Goal: Task Accomplishment & Management: Manage account settings

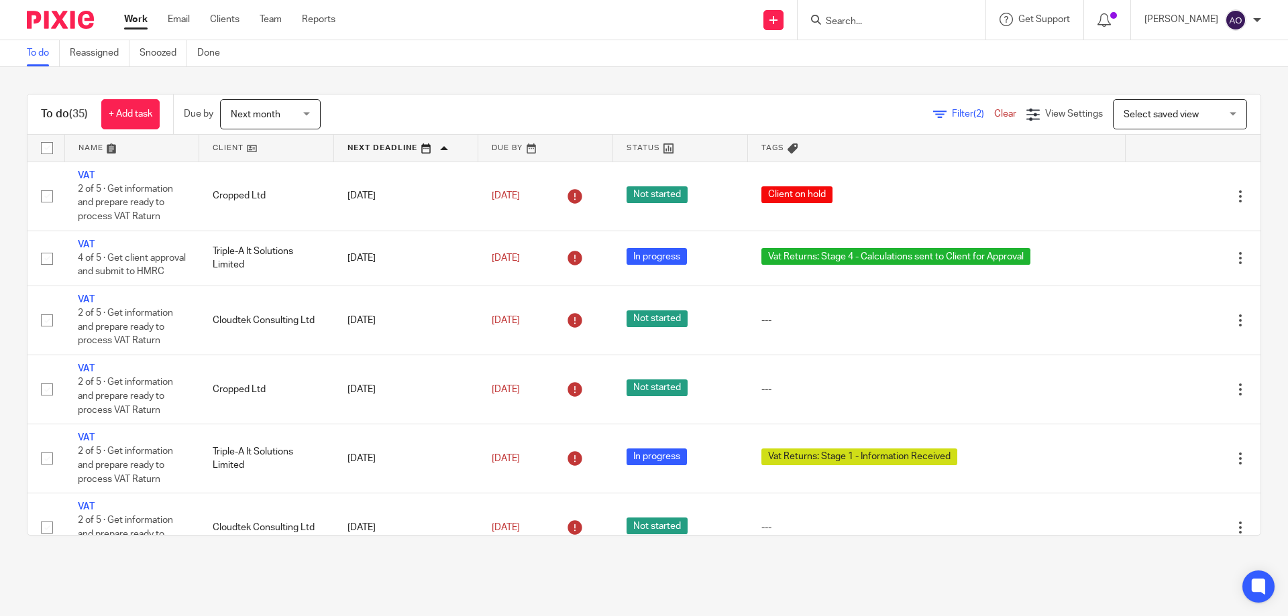
scroll to position [1134, 0]
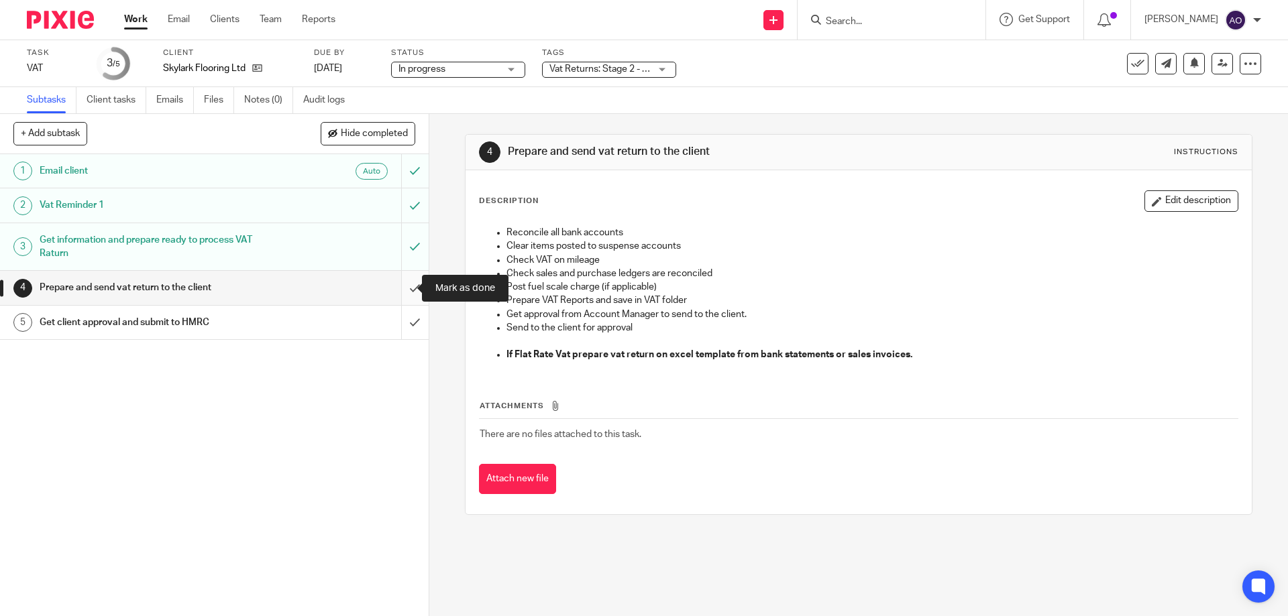
click at [402, 290] on input "submit" at bounding box center [214, 288] width 429 height 34
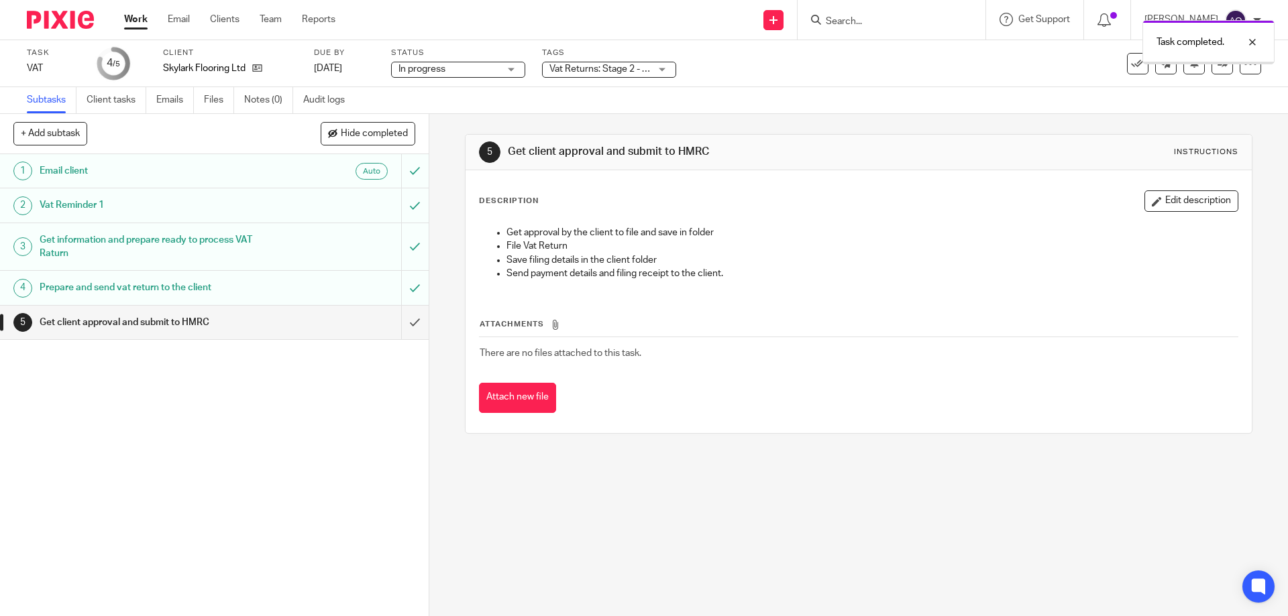
click at [667, 69] on div "Vat Returns: Stage 2 - Calculations in Progress + 1" at bounding box center [609, 70] width 134 height 16
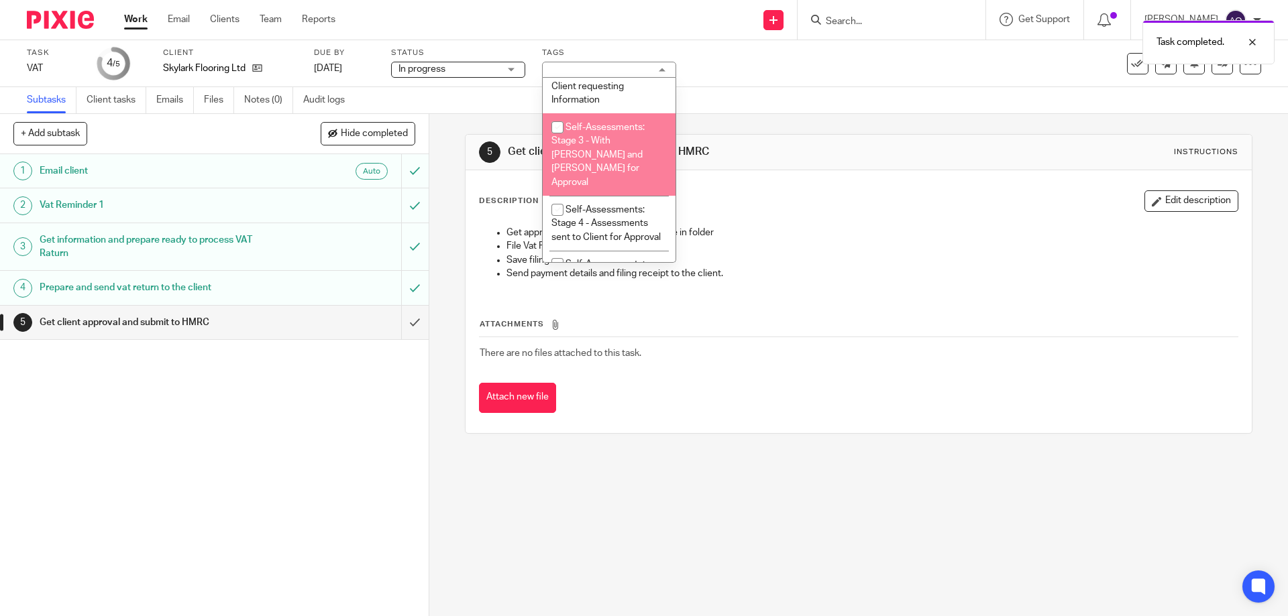
scroll to position [738, 0]
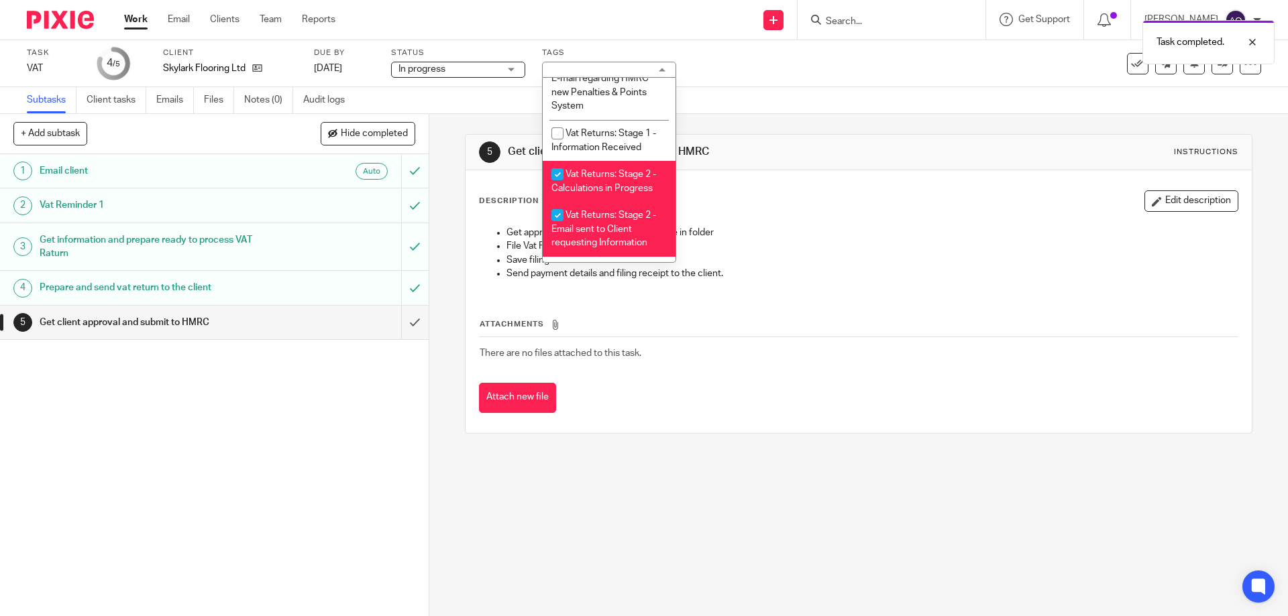
click at [555, 162] on input "checkbox" at bounding box center [557, 174] width 25 height 25
checkbox input "false"
click at [558, 214] on input "checkbox" at bounding box center [557, 215] width 25 height 25
checkbox input "false"
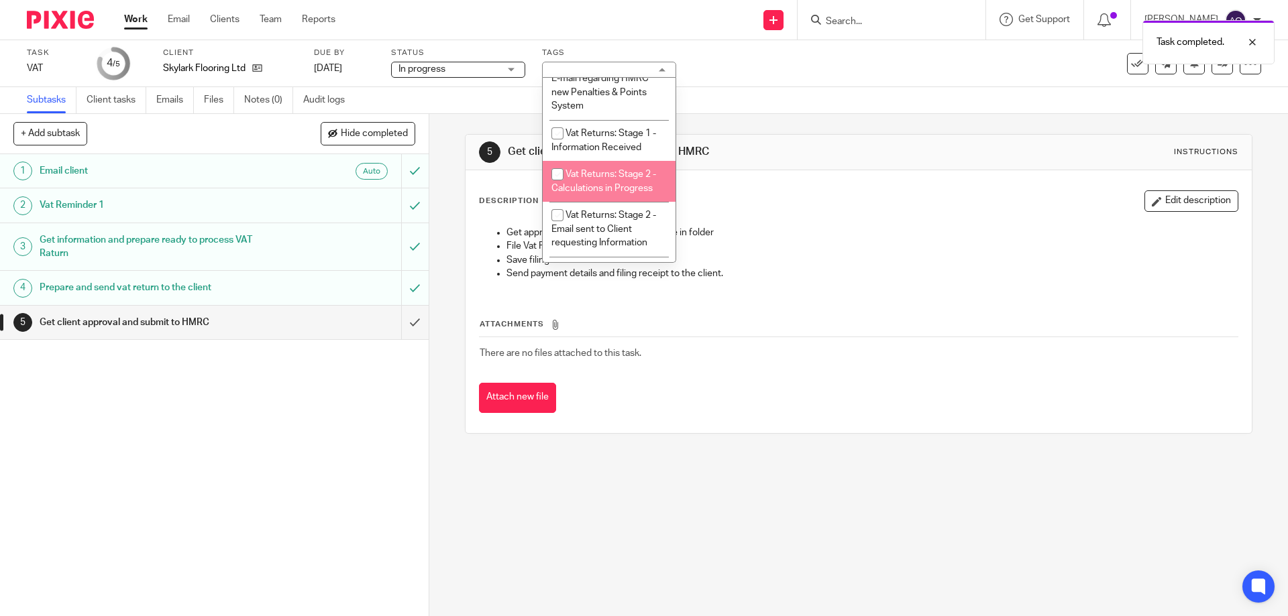
scroll to position [872, 0]
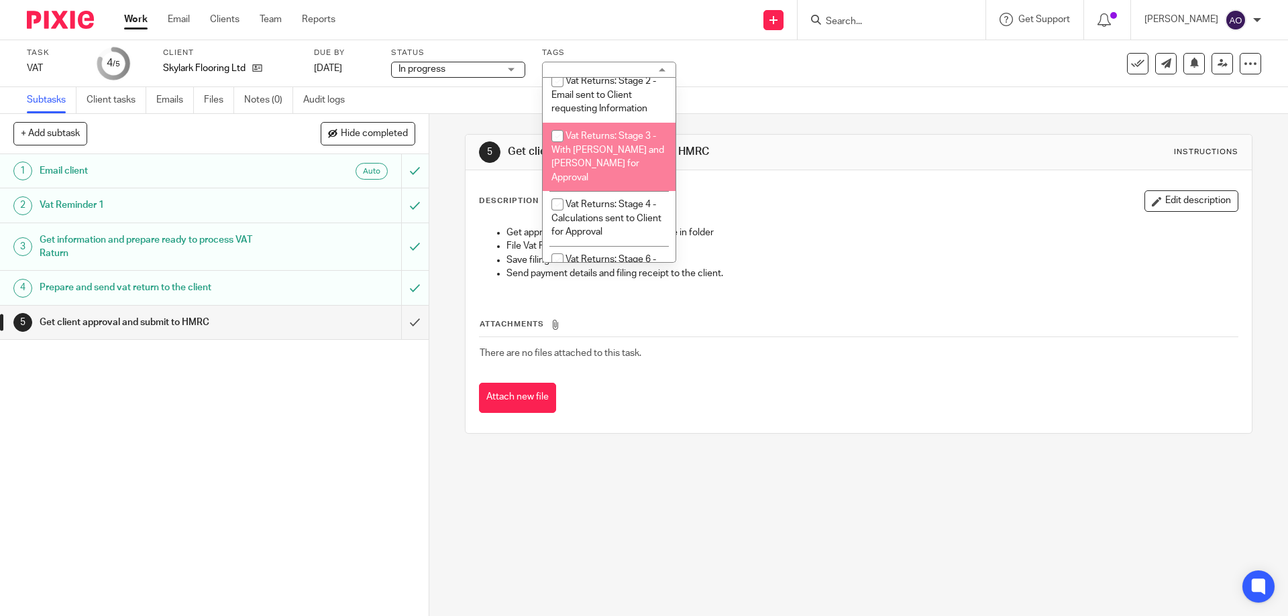
click at [557, 135] on input "checkbox" at bounding box center [557, 135] width 25 height 25
checkbox input "true"
drag, startPoint x: 316, startPoint y: 445, endPoint x: 359, endPoint y: 412, distance: 54.6
click at [317, 446] on div "1 Email client Auto 2 Vat Reminder 1 3 Get information and prepare ready to pro…" at bounding box center [214, 385] width 429 height 462
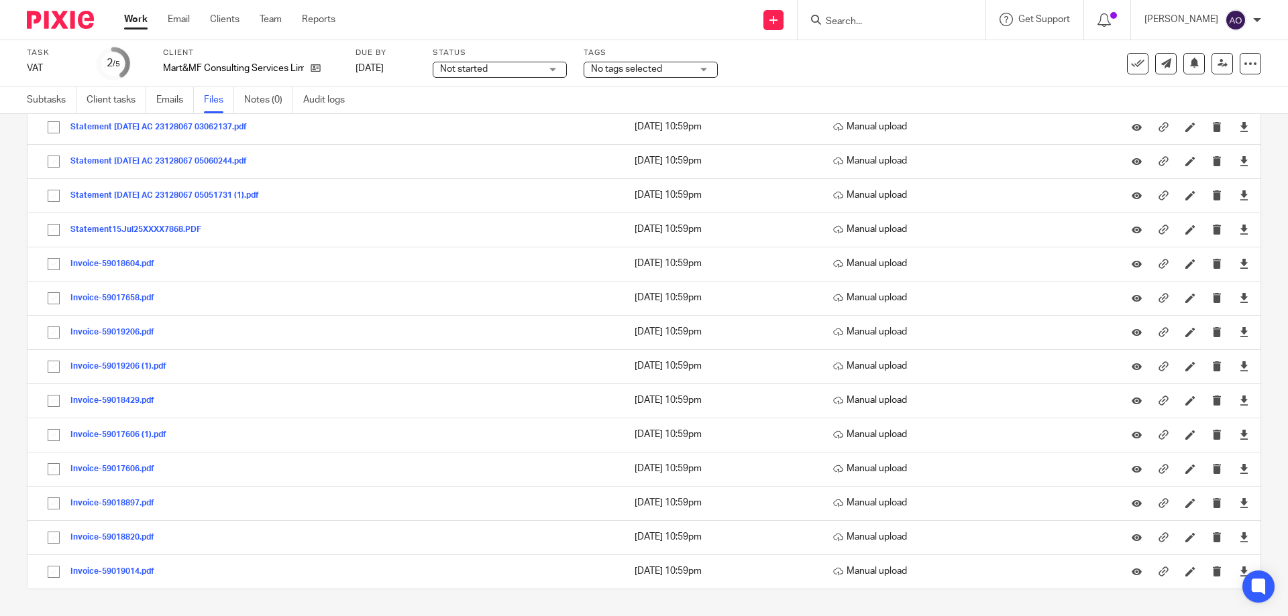
scroll to position [36, 0]
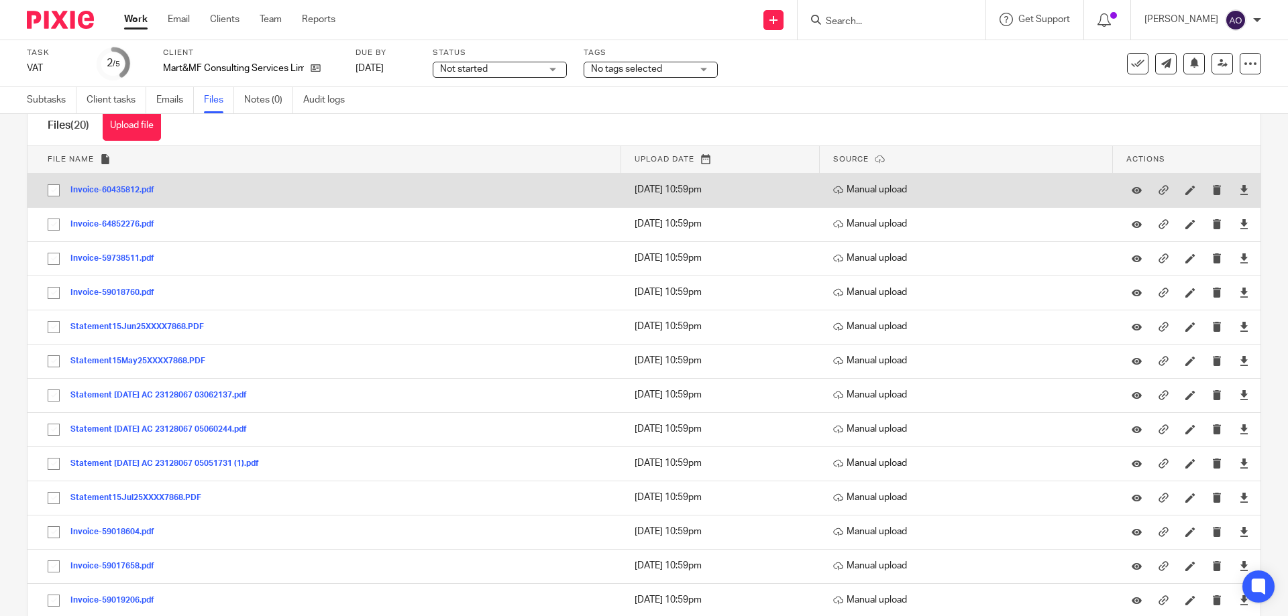
click at [54, 186] on input "checkbox" at bounding box center [53, 190] width 25 height 25
checkbox input "true"
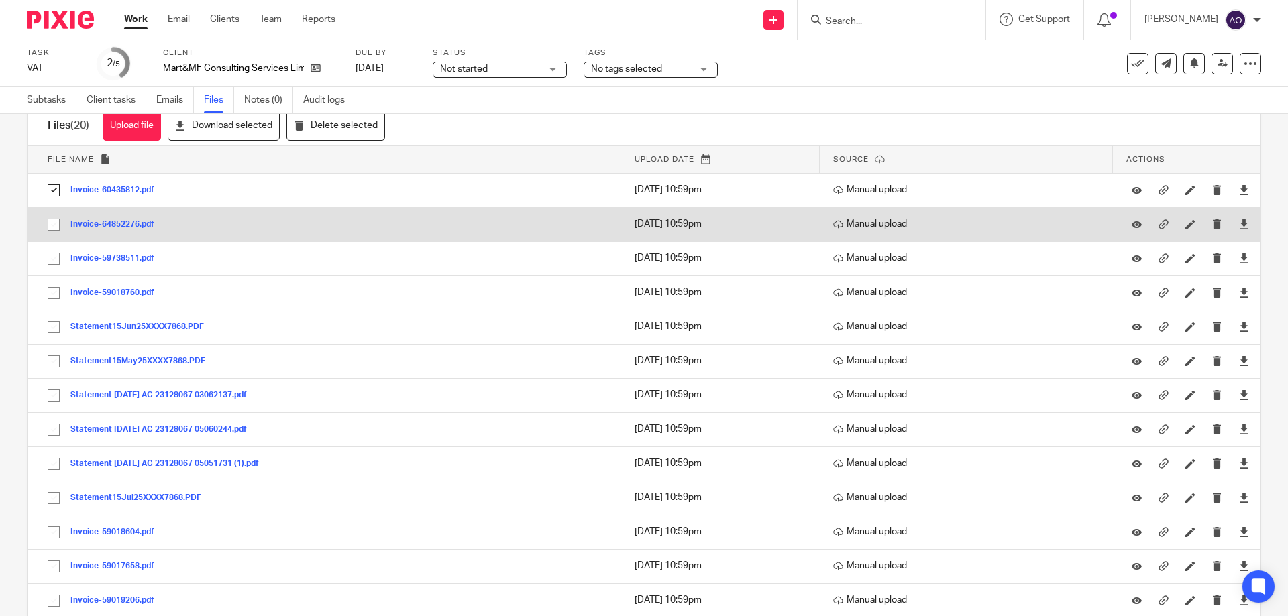
click at [53, 227] on input "checkbox" at bounding box center [53, 224] width 25 height 25
checkbox input "true"
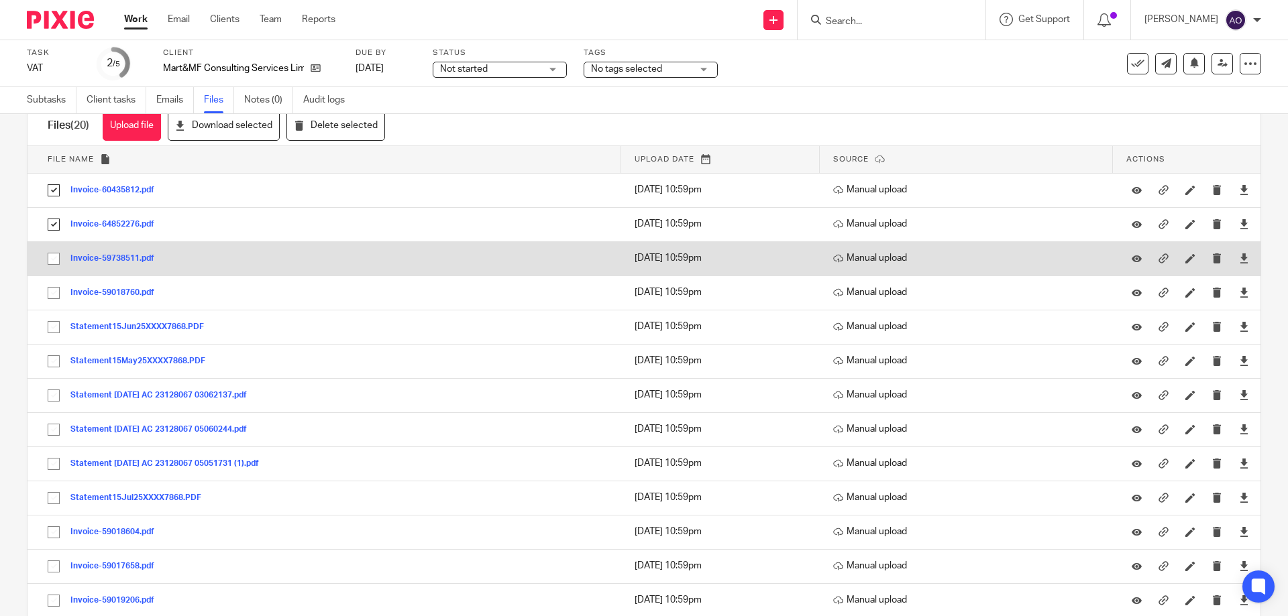
click at [50, 255] on input "checkbox" at bounding box center [53, 258] width 25 height 25
checkbox input "true"
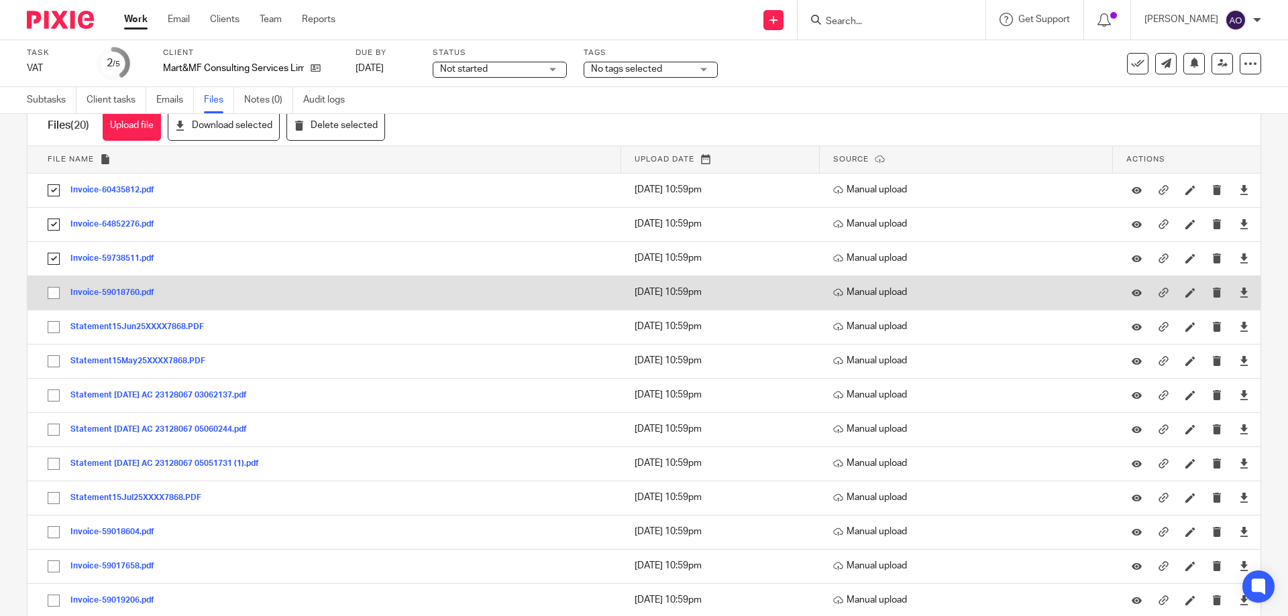
click at [52, 286] on input "checkbox" at bounding box center [53, 292] width 25 height 25
checkbox input "true"
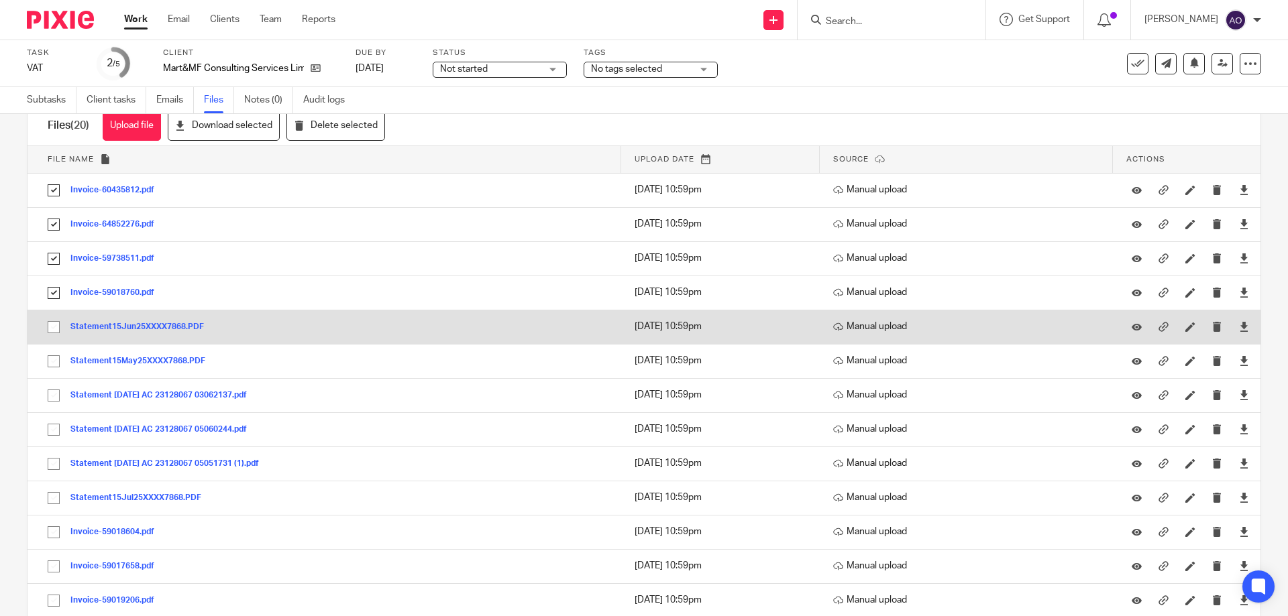
click at [47, 325] on input "checkbox" at bounding box center [53, 327] width 25 height 25
checkbox input "true"
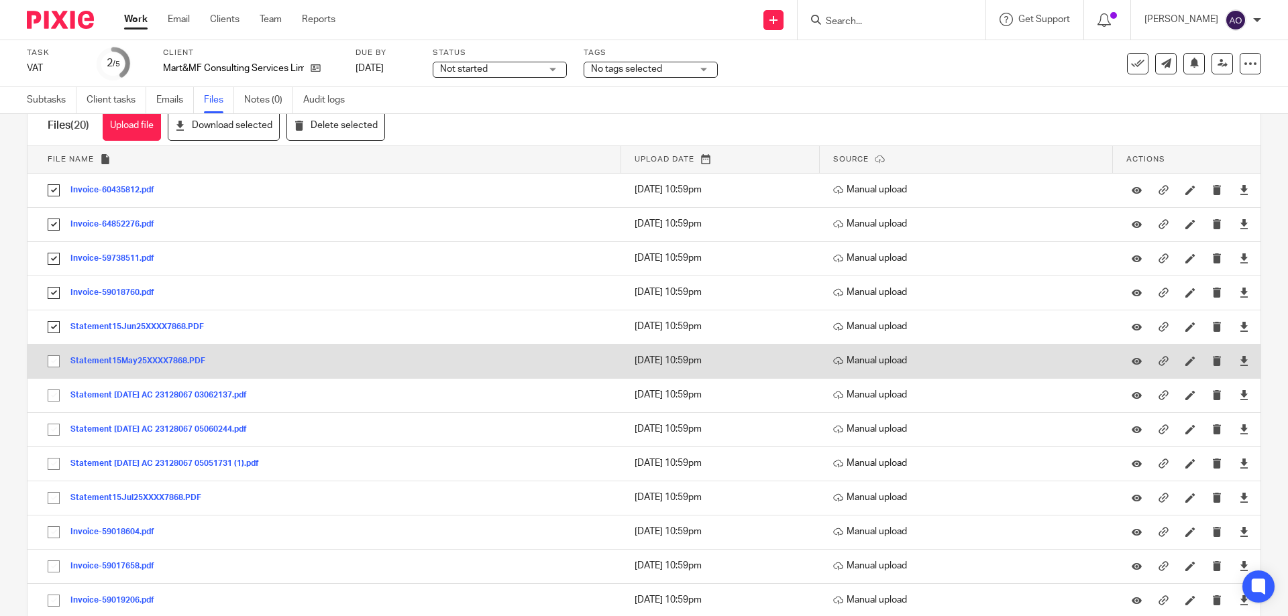
click at [56, 365] on input "checkbox" at bounding box center [53, 361] width 25 height 25
checkbox input "true"
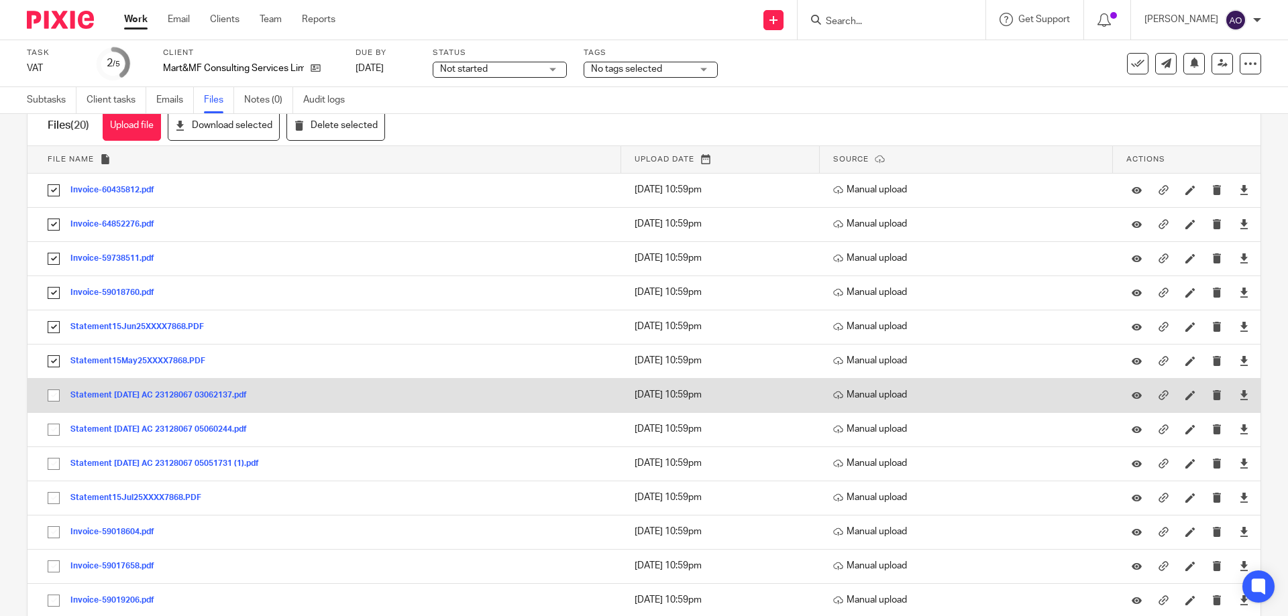
click at [49, 399] on input "checkbox" at bounding box center [53, 395] width 25 height 25
checkbox input "true"
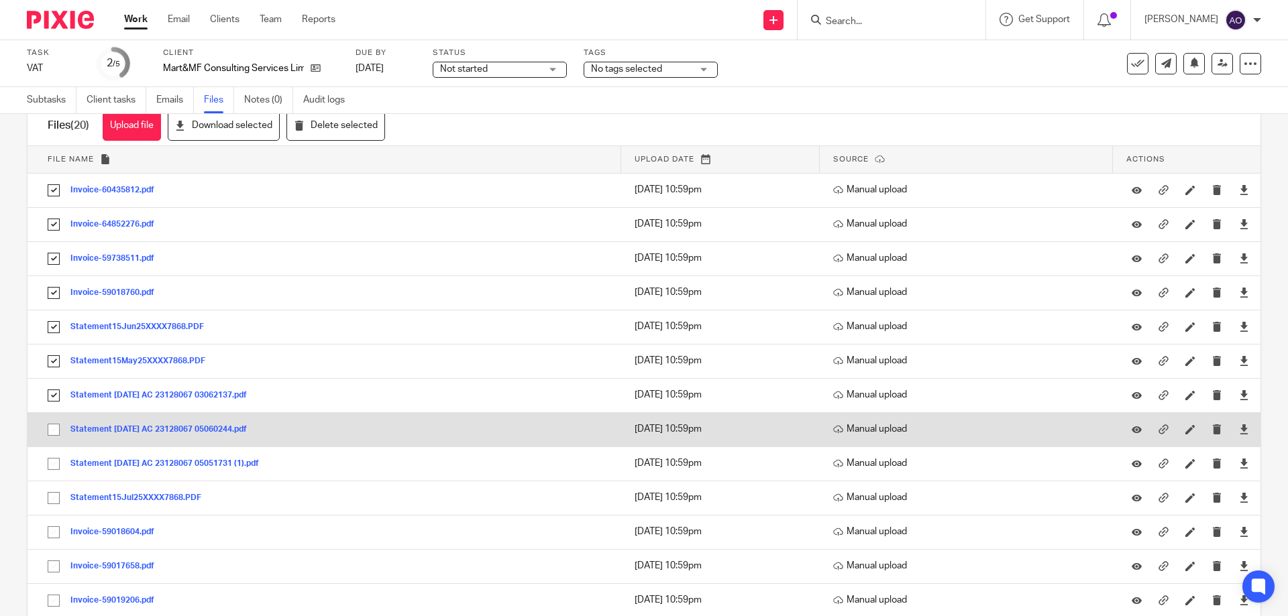
click at [49, 428] on input "checkbox" at bounding box center [53, 429] width 25 height 25
checkbox input "true"
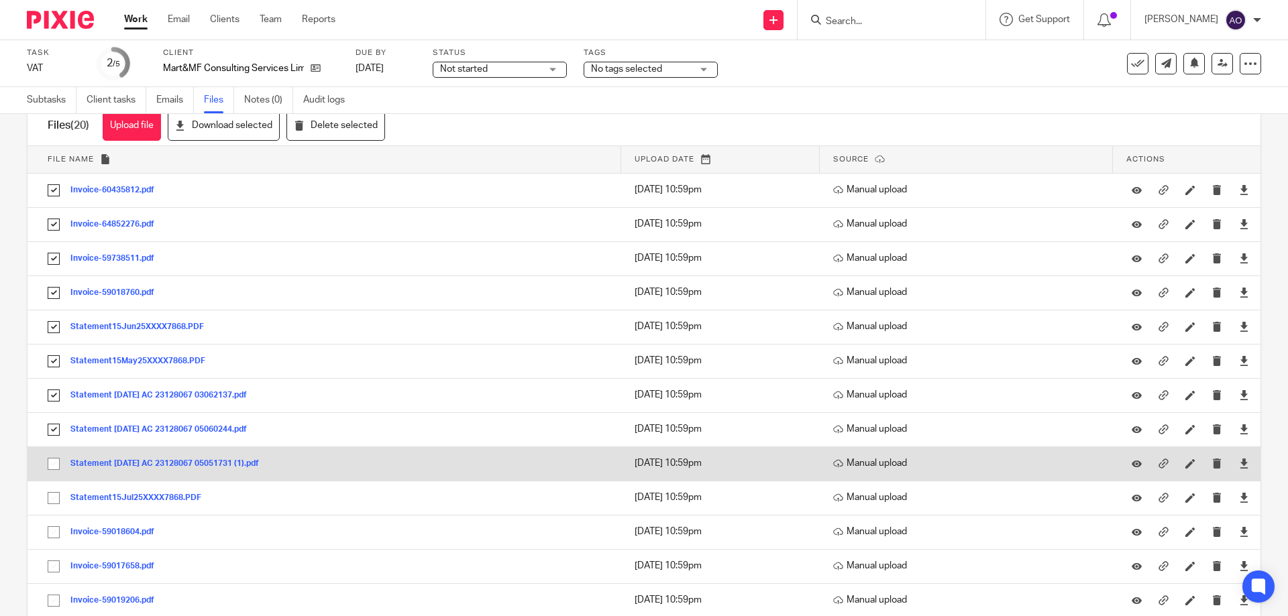
click at [52, 462] on input "checkbox" at bounding box center [53, 463] width 25 height 25
checkbox input "true"
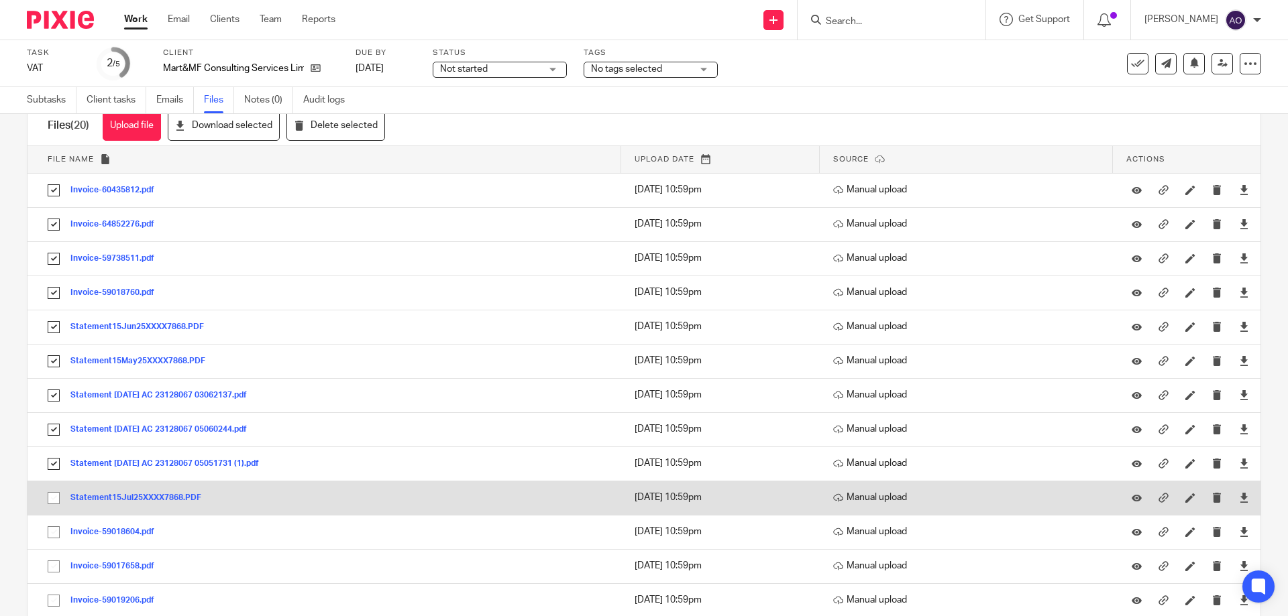
click at [52, 502] on input "checkbox" at bounding box center [53, 498] width 25 height 25
checkbox input "true"
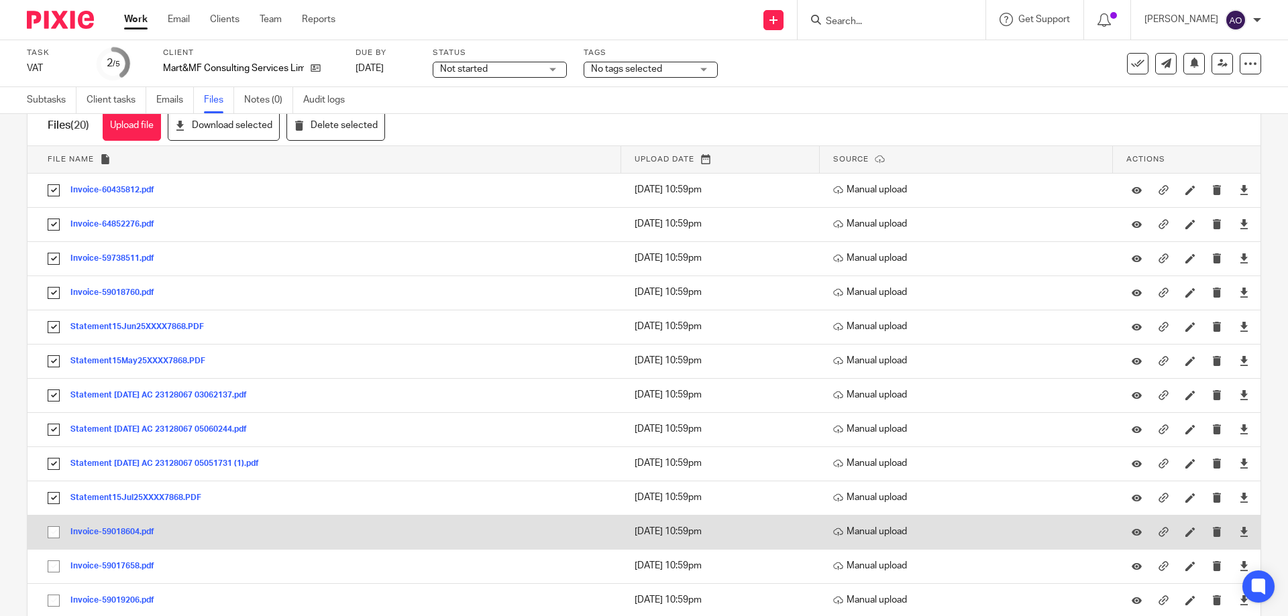
click at [52, 533] on input "checkbox" at bounding box center [53, 532] width 25 height 25
checkbox input "true"
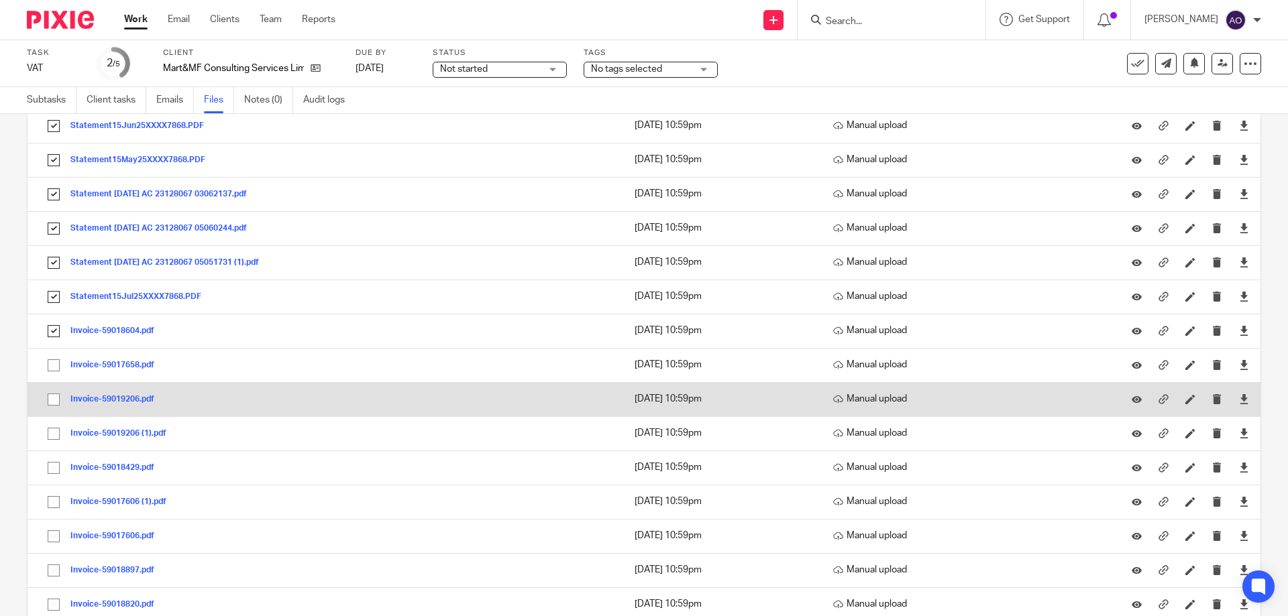
scroll to position [304, 0]
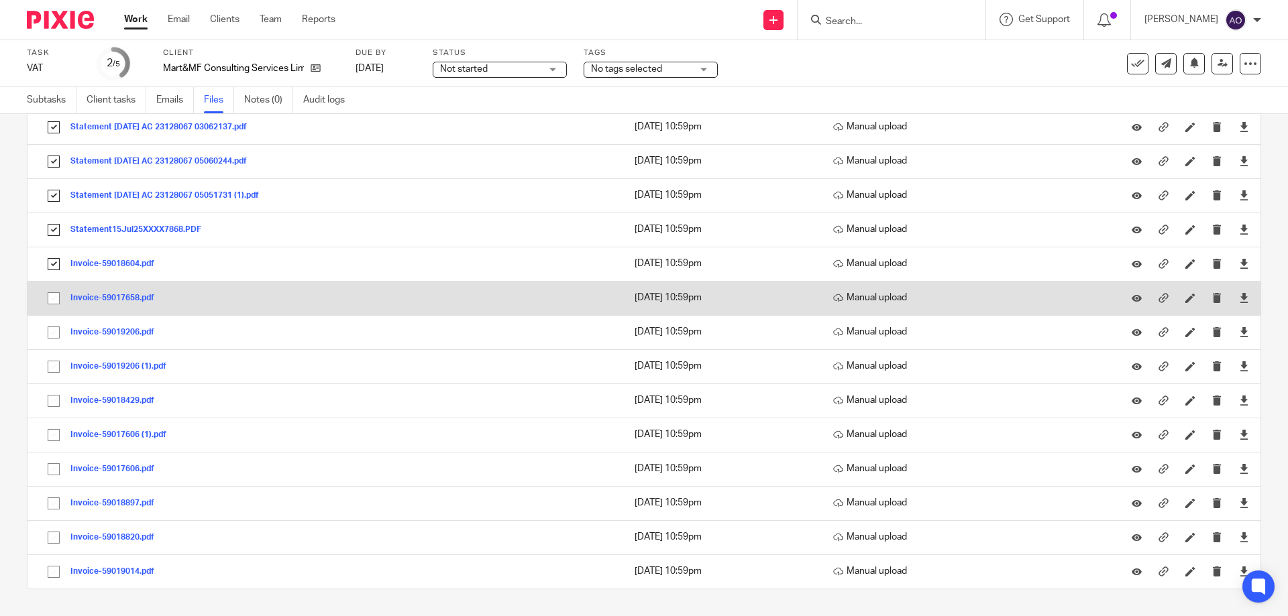
drag, startPoint x: 52, startPoint y: 301, endPoint x: 54, endPoint y: 311, distance: 10.3
click at [52, 300] on input "checkbox" at bounding box center [53, 298] width 25 height 25
checkbox input "true"
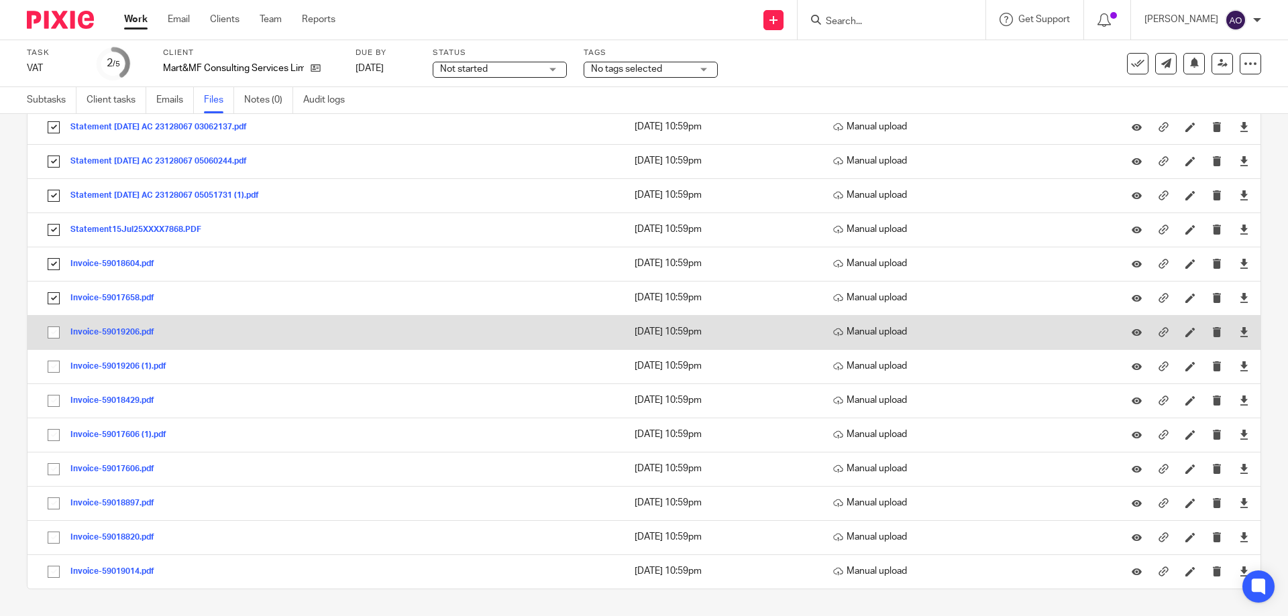
click at [54, 328] on input "checkbox" at bounding box center [53, 332] width 25 height 25
checkbox input "true"
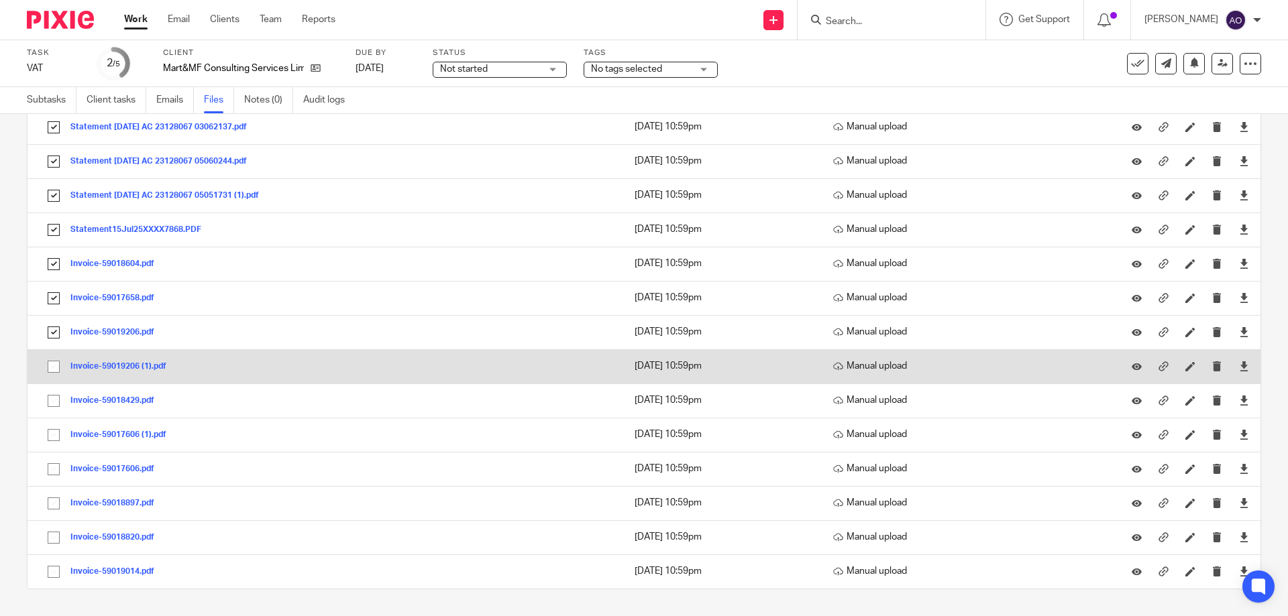
click at [49, 365] on input "checkbox" at bounding box center [53, 366] width 25 height 25
checkbox input "true"
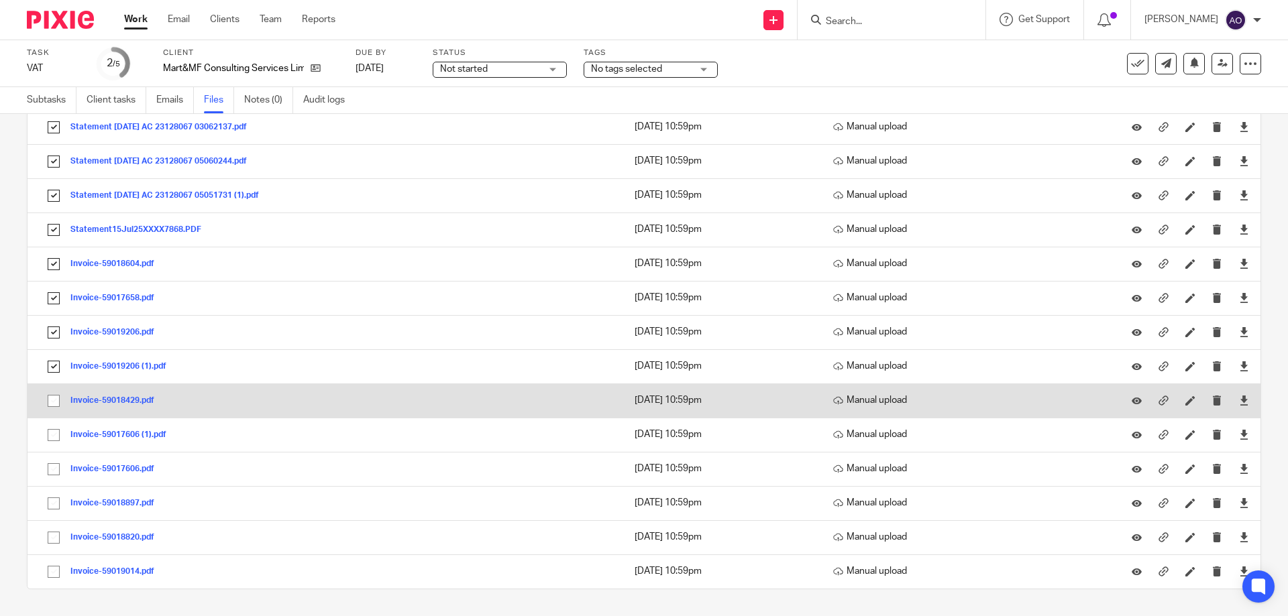
click at [53, 400] on input "checkbox" at bounding box center [53, 400] width 25 height 25
checkbox input "true"
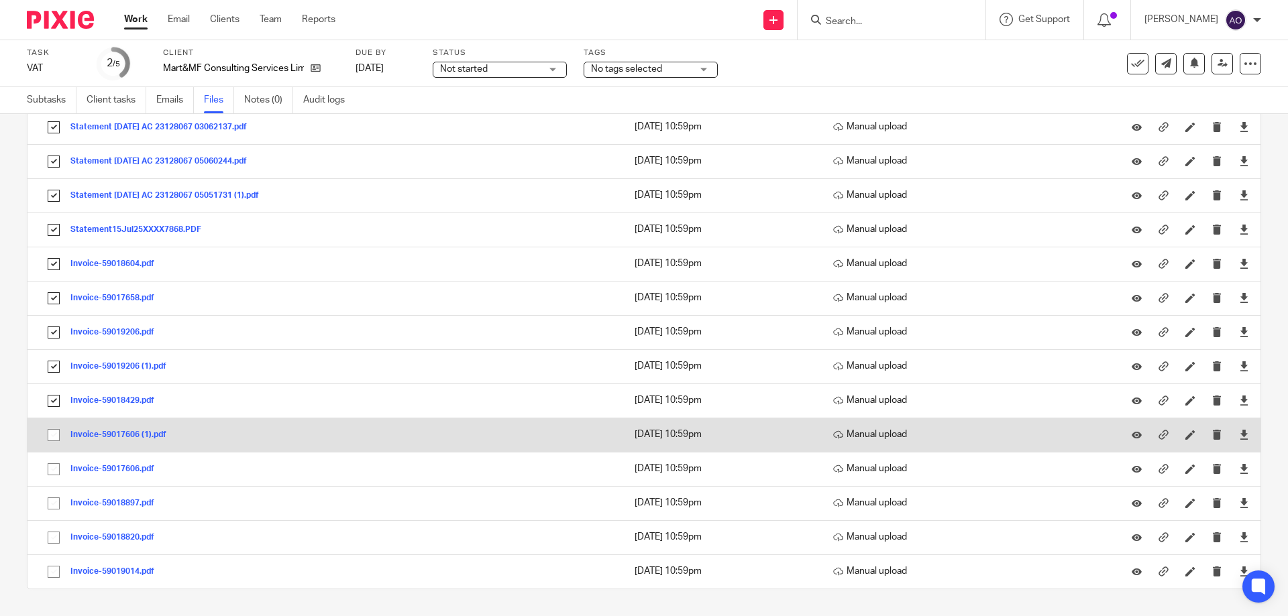
click at [51, 433] on input "checkbox" at bounding box center [53, 434] width 25 height 25
checkbox input "true"
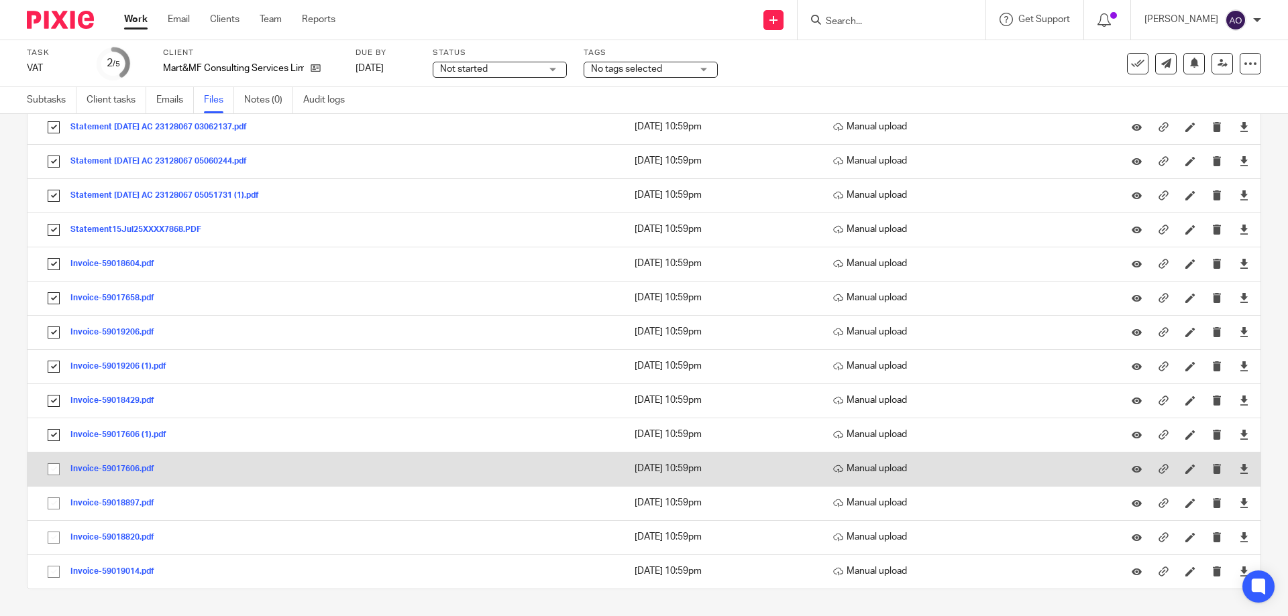
click at [53, 469] on input "checkbox" at bounding box center [53, 469] width 25 height 25
checkbox input "true"
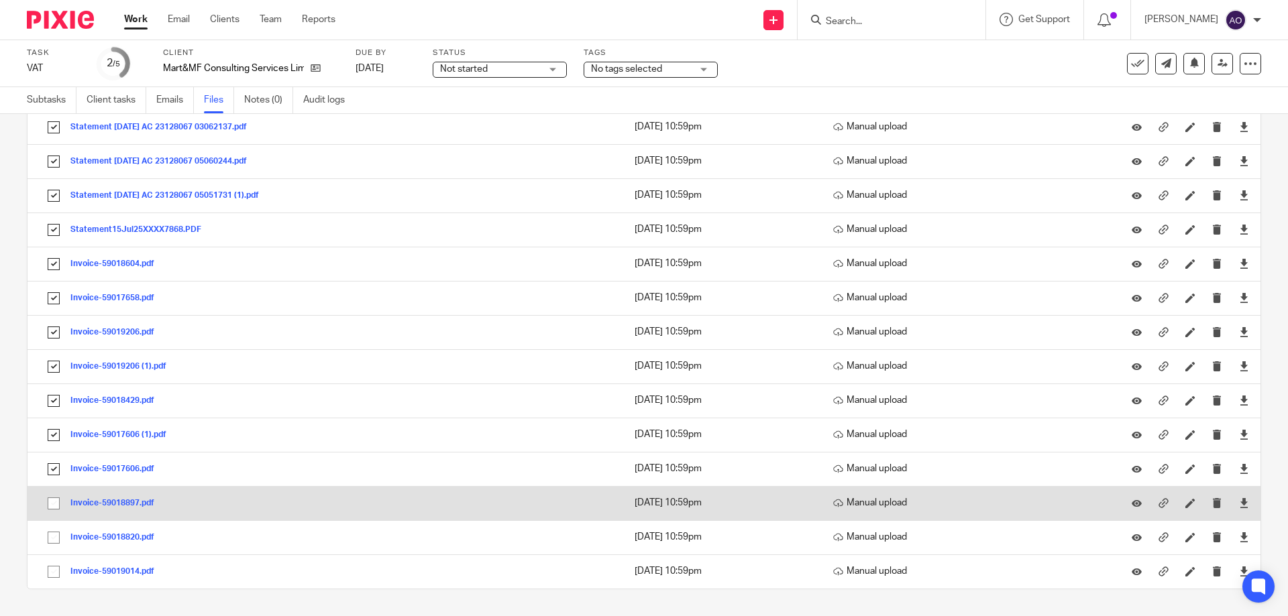
click at [49, 504] on input "checkbox" at bounding box center [53, 503] width 25 height 25
checkbox input "true"
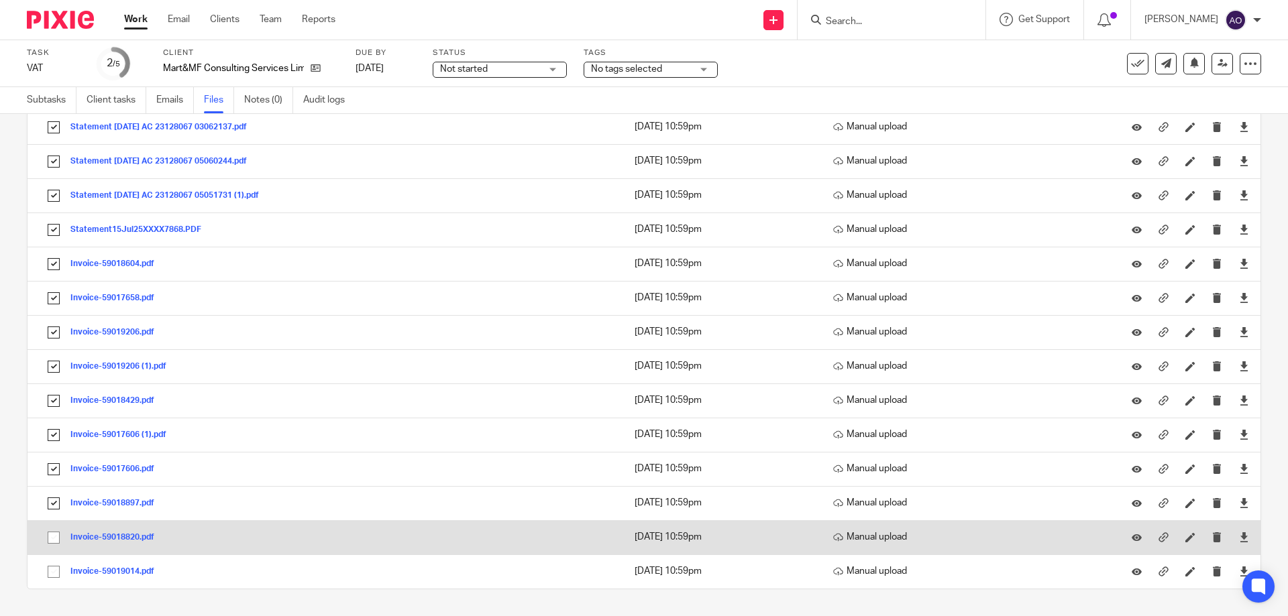
click at [50, 533] on input "checkbox" at bounding box center [53, 537] width 25 height 25
checkbox input "true"
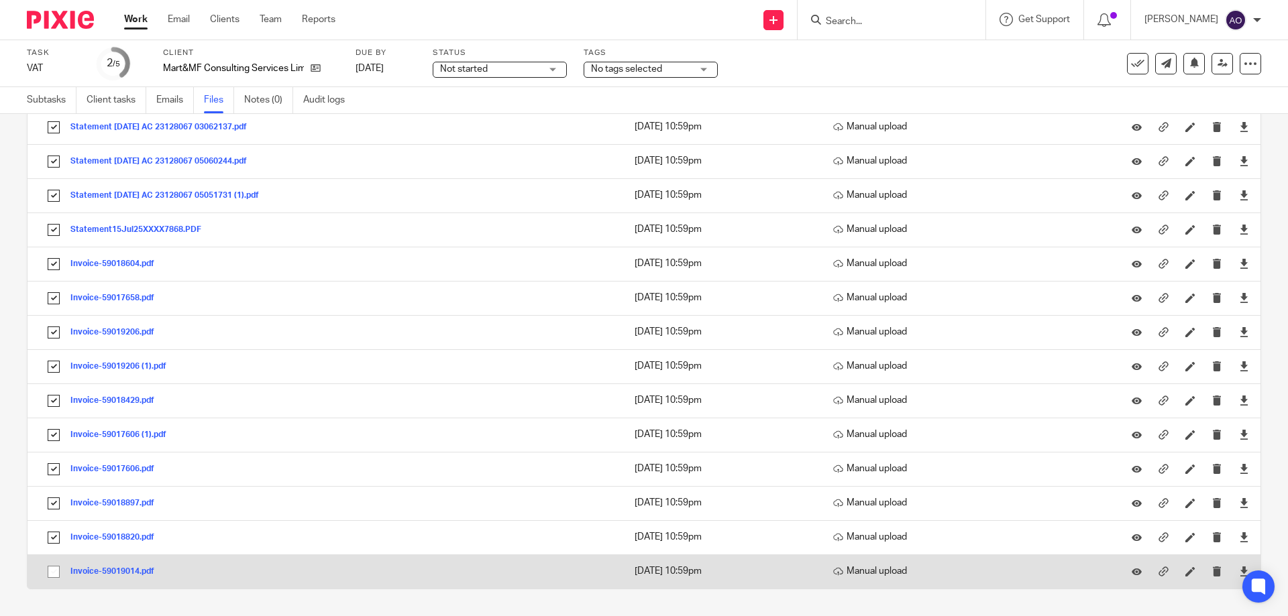
click at [50, 571] on input "checkbox" at bounding box center [53, 571] width 25 height 25
checkbox input "true"
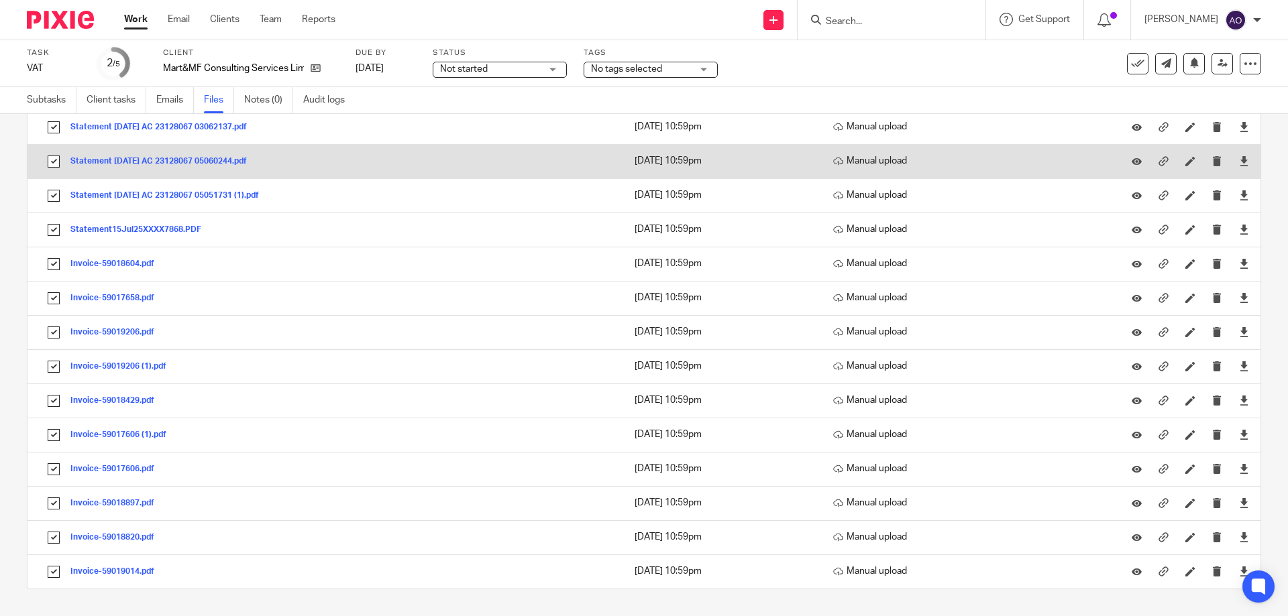
scroll to position [0, 0]
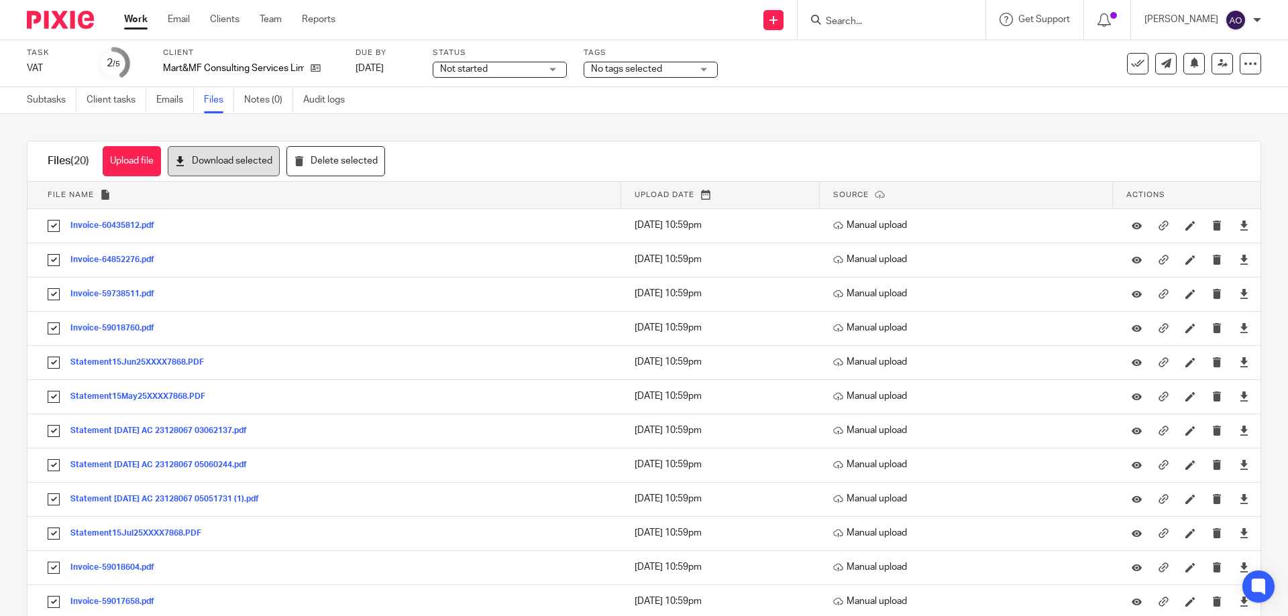
click at [248, 166] on button "Download selected" at bounding box center [224, 161] width 112 height 30
click at [801, 119] on div "Upload file Drag & Drop your files, or click here Files uploading... Files (20)…" at bounding box center [644, 365] width 1288 height 502
